Goal: Find specific page/section: Find specific page/section

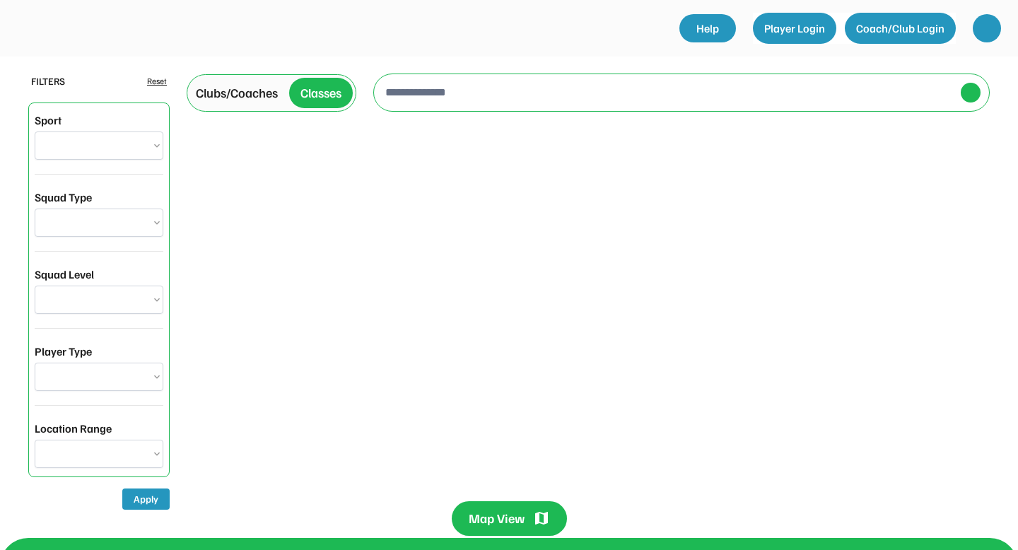
select select "**********"
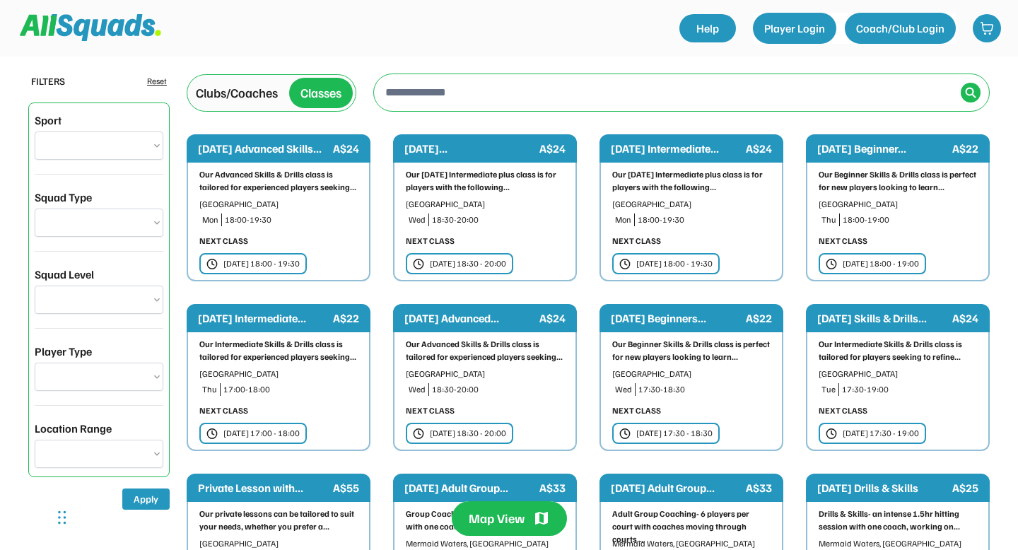
click at [244, 96] on div "Clubs/Coaches" at bounding box center [237, 92] width 82 height 19
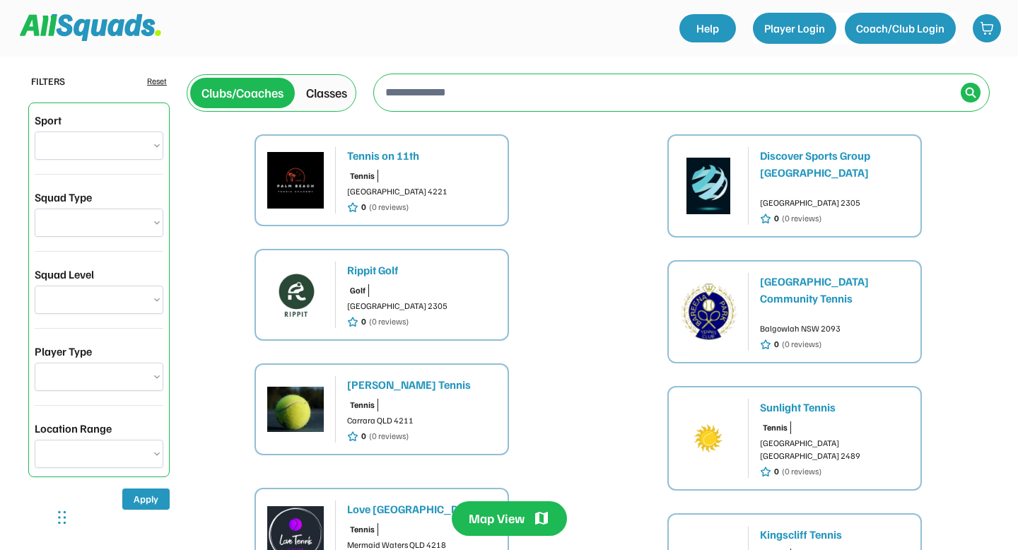
click at [458, 187] on div "[GEOGRAPHIC_DATA] 4221" at bounding box center [421, 191] width 149 height 13
click at [351, 157] on div "Tennis on 11th" at bounding box center [421, 155] width 149 height 17
